Goal: Find contact information: Find contact information

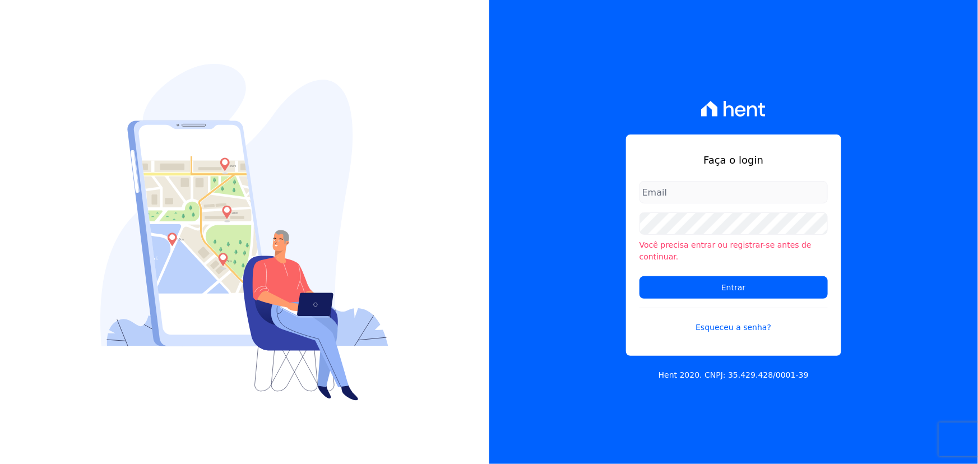
type input "[EMAIL_ADDRESS][DOMAIN_NAME]"
click at [744, 262] on form "talitha.batista@hent.com.br Você precisa entrar ou registrar-se antes de contin…" at bounding box center [734, 264] width 188 height 166
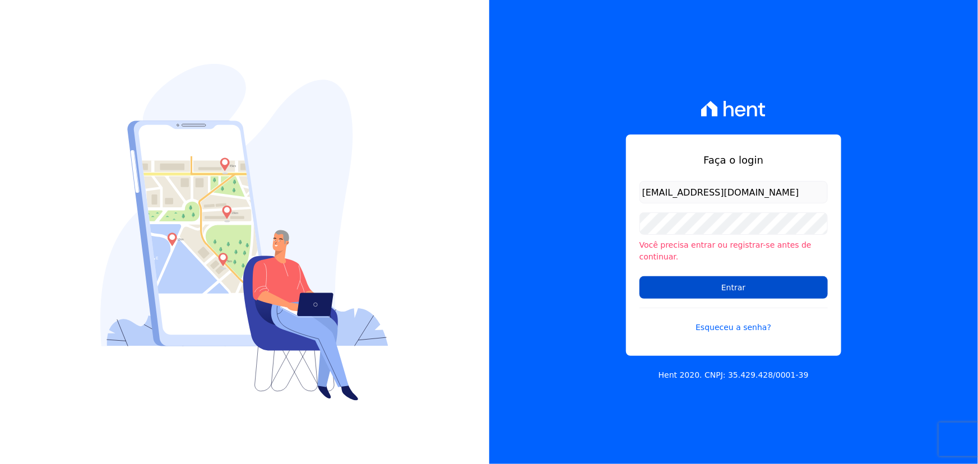
click at [749, 276] on input "Entrar" at bounding box center [734, 287] width 188 height 22
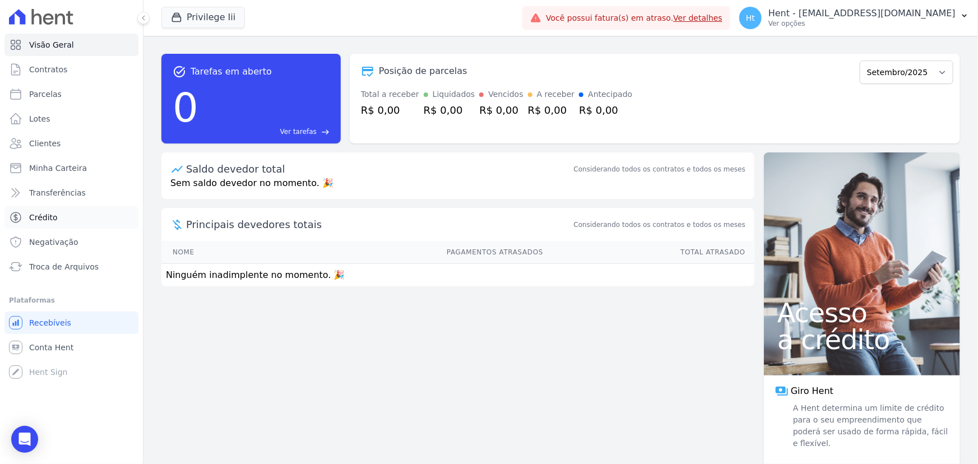
click at [43, 220] on span "Crédito" at bounding box center [43, 217] width 29 height 11
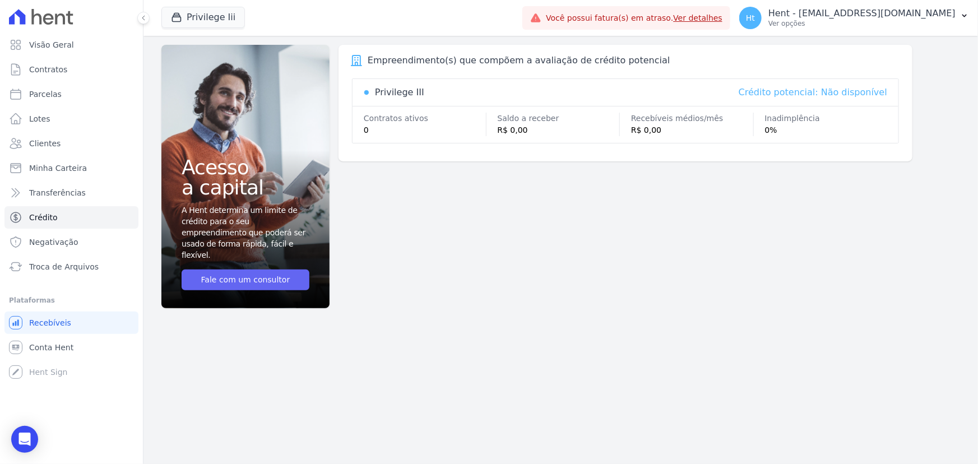
click at [225, 274] on link "Fale com um consultor" at bounding box center [246, 280] width 128 height 21
